Goal: Information Seeking & Learning: Understand process/instructions

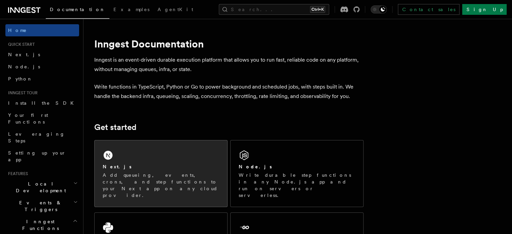
click at [192, 171] on div "Next.js Add queueing, events, crons, and step functions to your Next app on any…" at bounding box center [161, 180] width 116 height 35
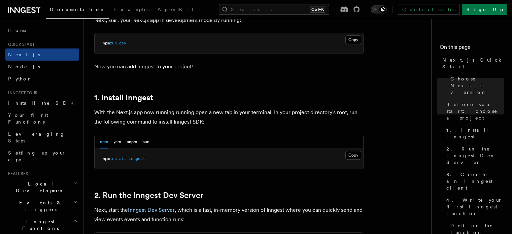
scroll to position [313, 0]
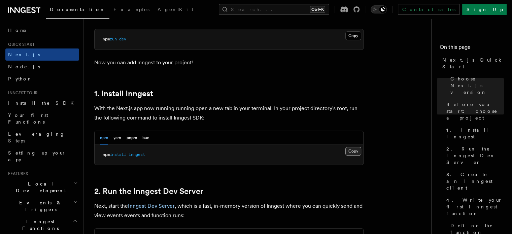
click at [357, 149] on button "Copy Copied" at bounding box center [353, 151] width 16 height 9
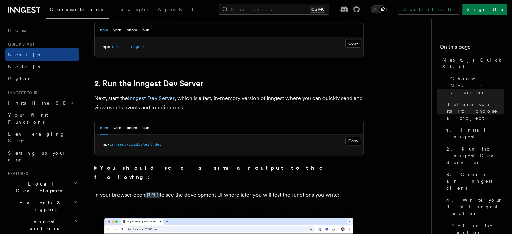
scroll to position [422, 0]
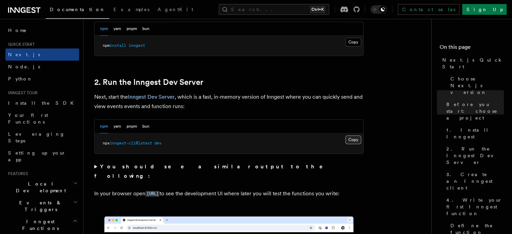
click at [355, 138] on button "Copy Copied" at bounding box center [353, 139] width 16 height 9
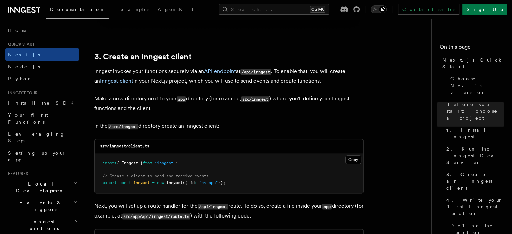
scroll to position [774, 0]
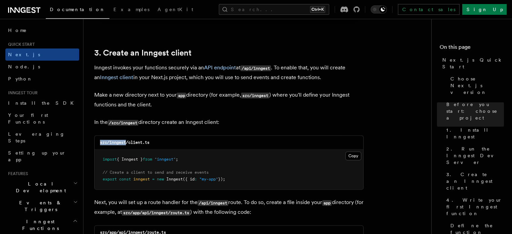
drag, startPoint x: 126, startPoint y: 142, endPoint x: 99, endPoint y: 142, distance: 27.3
click at [99, 142] on div "src/inngest/client.ts" at bounding box center [229, 143] width 269 height 14
copy code "src/inngest"
click at [354, 158] on button "Copy Copied" at bounding box center [353, 155] width 16 height 9
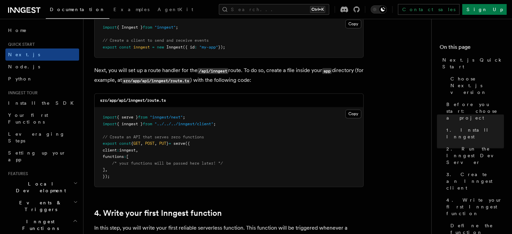
scroll to position [905, 0]
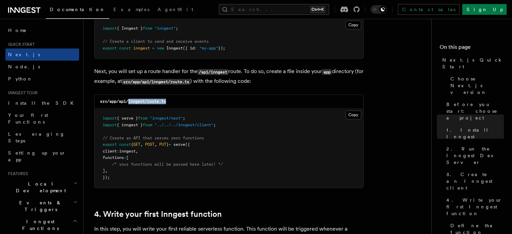
drag, startPoint x: 168, startPoint y: 102, endPoint x: 129, endPoint y: 103, distance: 38.7
click at [129, 103] on div "src/app/api/inngest/route.ts" at bounding box center [229, 102] width 269 height 14
copy code "inngest/route.ts"
click at [350, 114] on button "Copy Copied" at bounding box center [353, 114] width 16 height 9
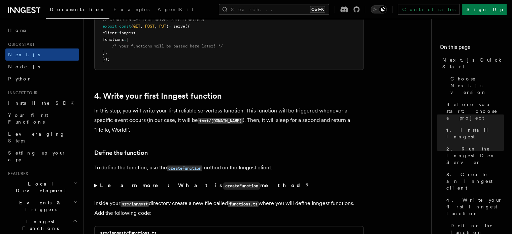
scroll to position [1023, 0]
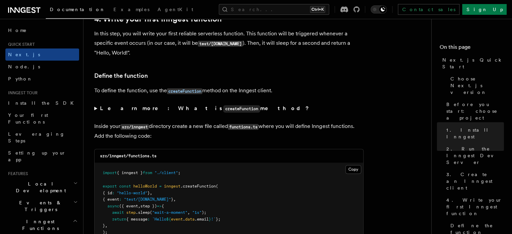
scroll to position [1100, 0]
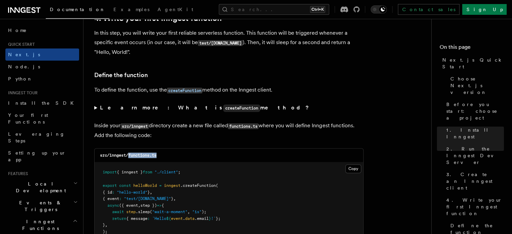
drag, startPoint x: 158, startPoint y: 158, endPoint x: 130, endPoint y: 158, distance: 27.9
click at [130, 158] on div "src/inngest/functions.ts" at bounding box center [229, 155] width 269 height 14
copy code "functions.ts"
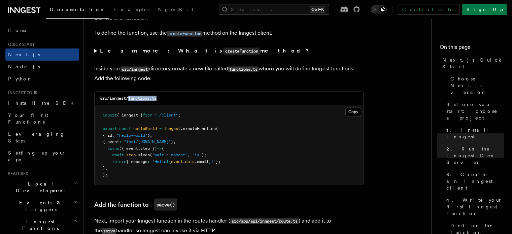
scroll to position [1158, 0]
click at [351, 114] on button "Copy Copied" at bounding box center [353, 111] width 16 height 9
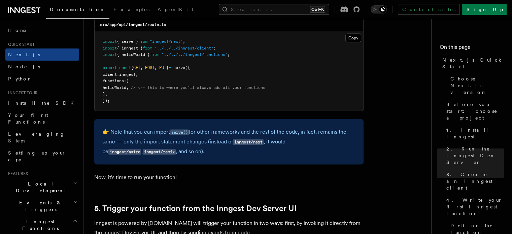
scroll to position [1383, 0]
click at [126, 86] on span "helloWorld" at bounding box center [115, 87] width 24 height 5
copy span "helloWorld"
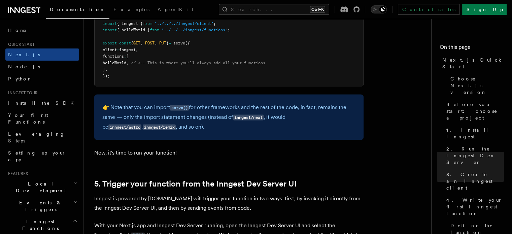
scroll to position [1396, 0]
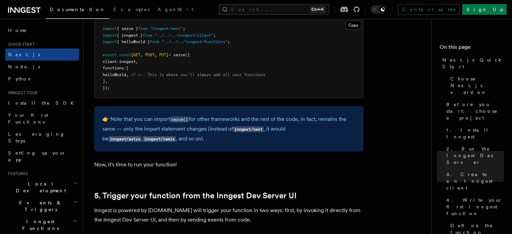
click at [18, 12] on icon at bounding box center [15, 9] width 10 height 5
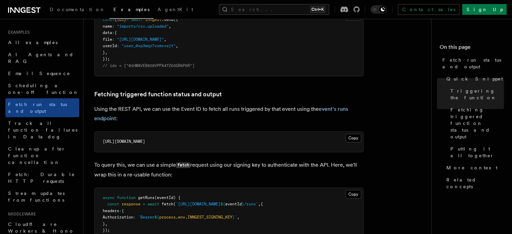
scroll to position [322, 0]
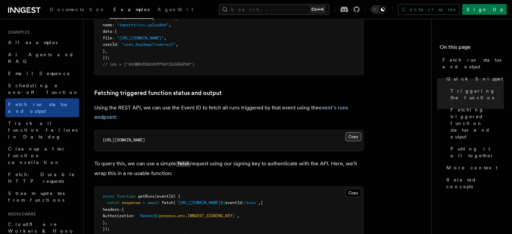
click at [357, 138] on button "Copy Copied" at bounding box center [353, 136] width 16 height 9
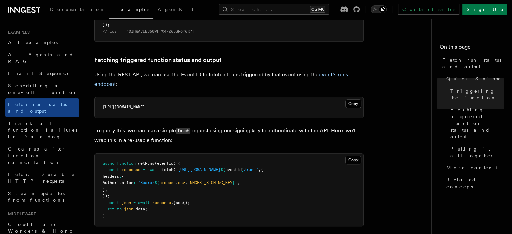
scroll to position [358, 0]
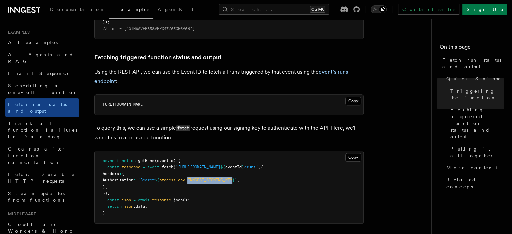
drag, startPoint x: 207, startPoint y: 180, endPoint x: 253, endPoint y: 180, distance: 46.1
click at [239, 180] on span "Authorization : `Bearer ${ process . env . INNGEST_SIGNING_KEY } ` ," at bounding box center [171, 180] width 137 height 5
copy span "INNGEST_SIGNING_KEY"
